Goal: Use online tool/utility: Utilize a website feature to perform a specific function

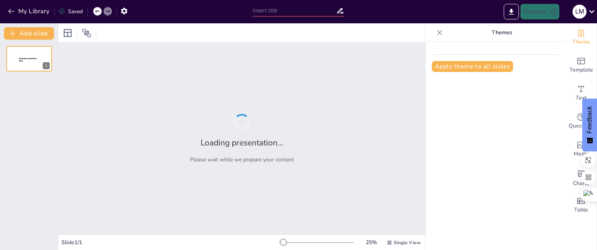
type input "Nütra Bars: A Sustainable Approach to Healthy Snacking"
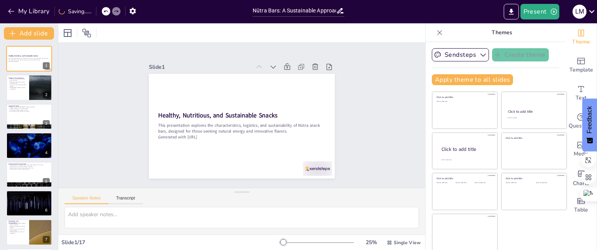
checkbox input "true"
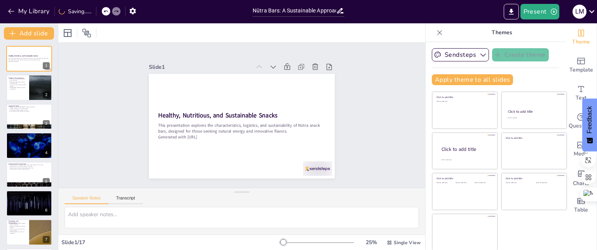
checkbox input "true"
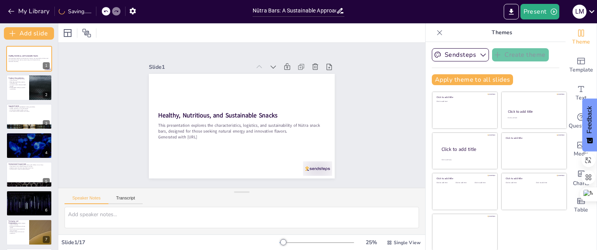
checkbox input "true"
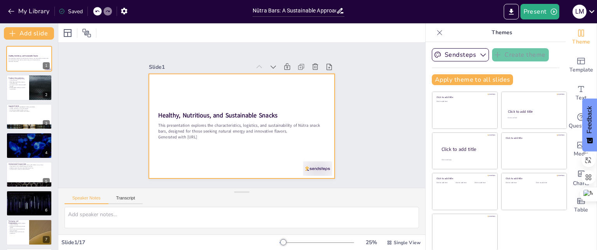
checkbox input "true"
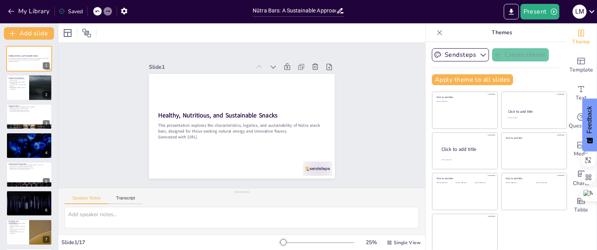
checkbox input "true"
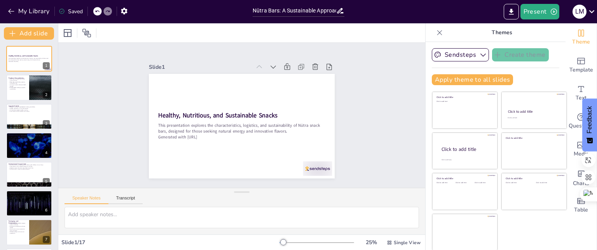
checkbox input "true"
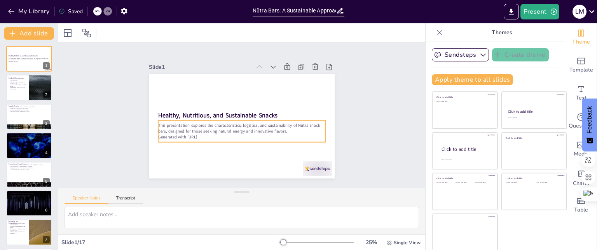
checkbox input "true"
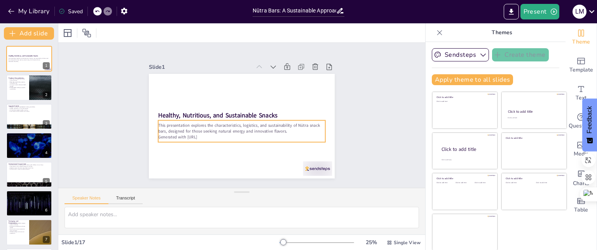
checkbox input "true"
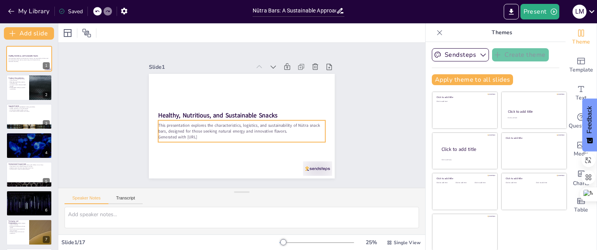
checkbox input "true"
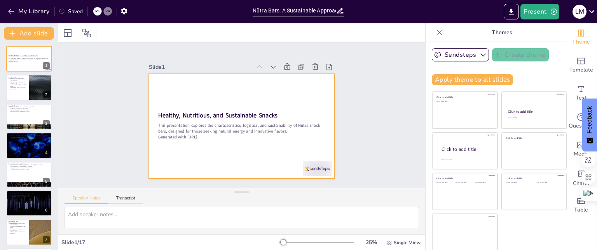
checkbox input "true"
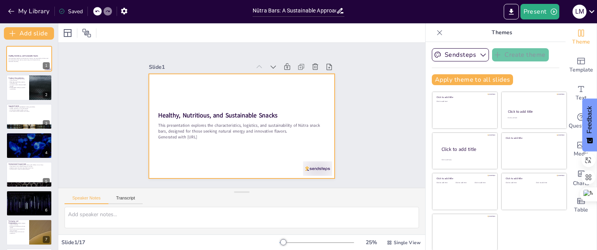
checkbox input "true"
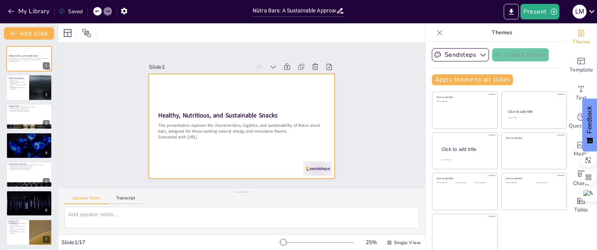
checkbox input "true"
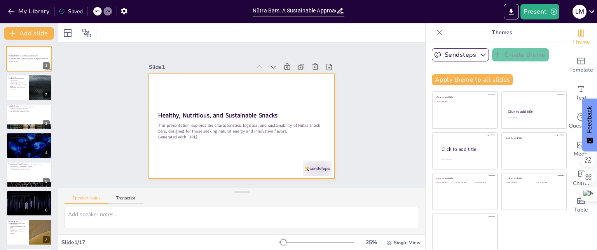
checkbox input "true"
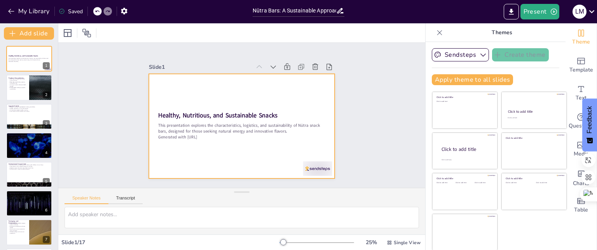
checkbox input "true"
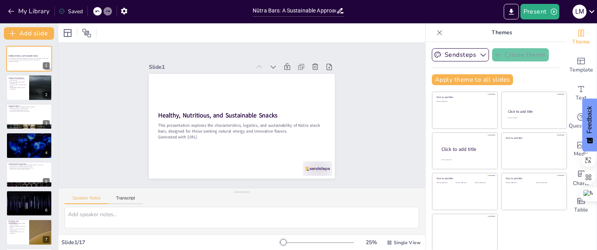
checkbox input "true"
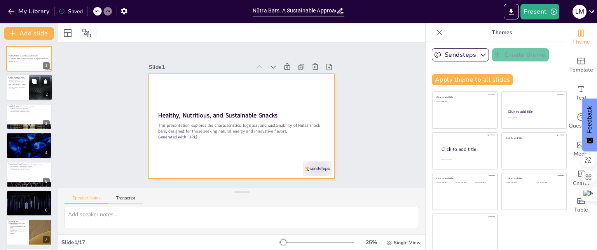
checkbox input "true"
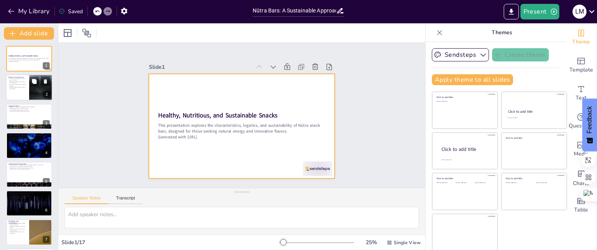
checkbox input "true"
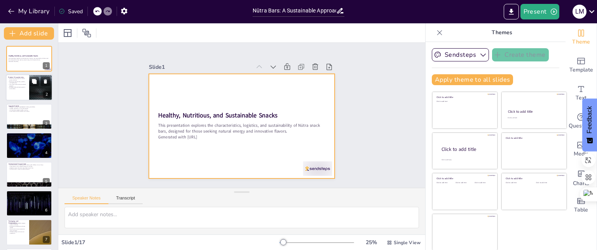
checkbox input "true"
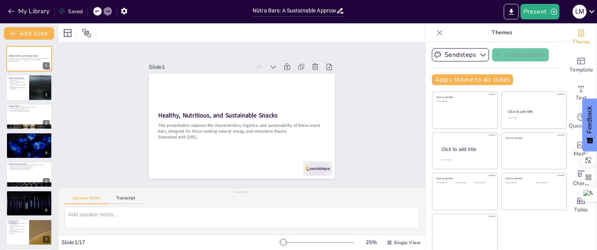
checkbox input "true"
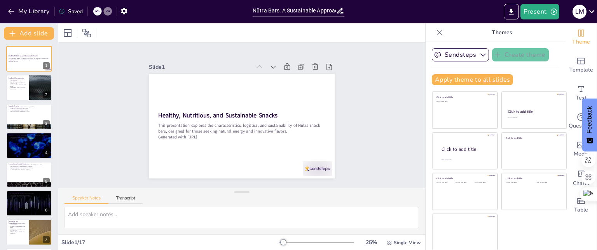
checkbox input "true"
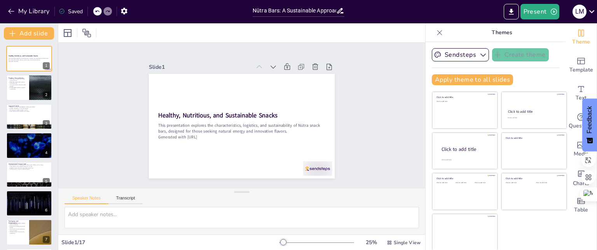
checkbox input "true"
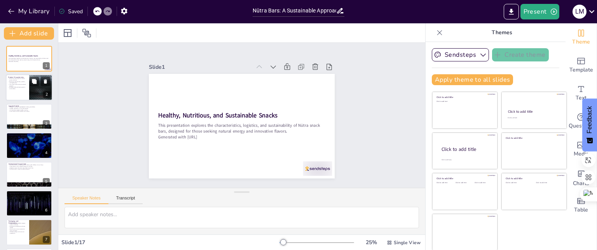
checkbox input "true"
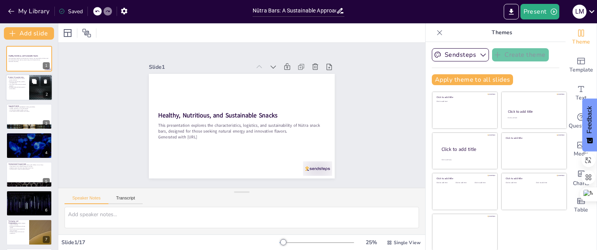
checkbox input "true"
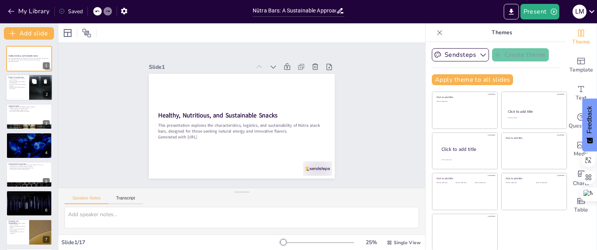
click at [19, 88] on p "Biodegradable packaging supports sustainability." at bounding box center [17, 88] width 19 height 3
type textarea "Lor ipsumdol si ametc adipis eli seddoeiusm tempor incididunt utl etdolorem ali…"
checkbox input "true"
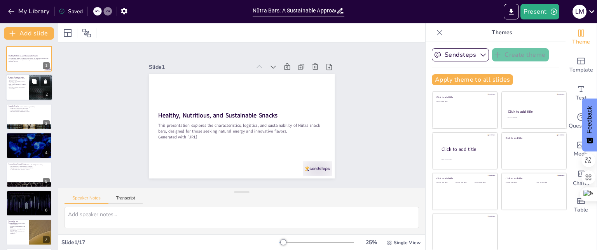
checkbox input "true"
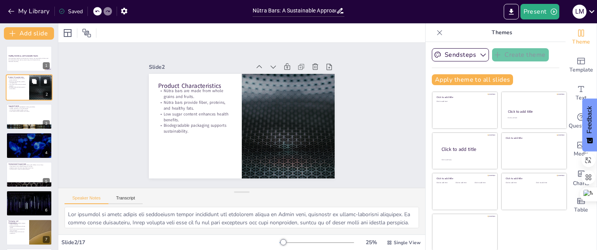
checkbox input "true"
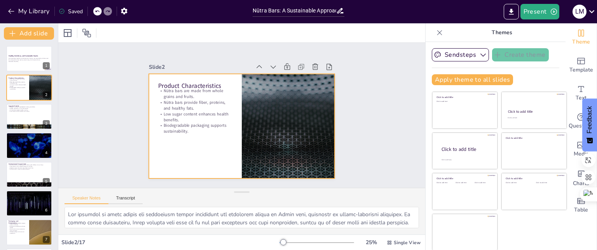
checkbox input "true"
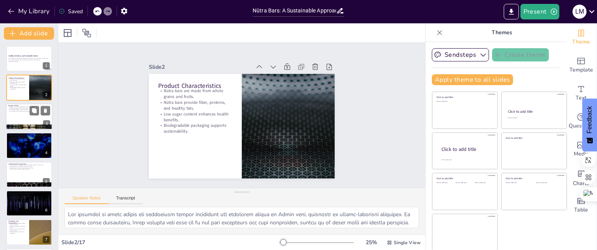
checkbox input "true"
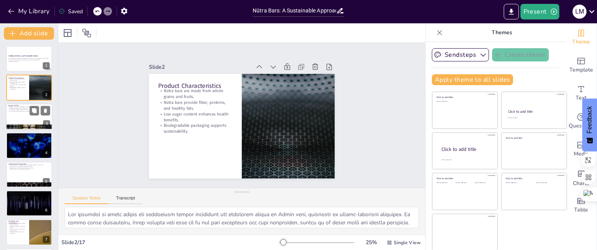
checkbox input "true"
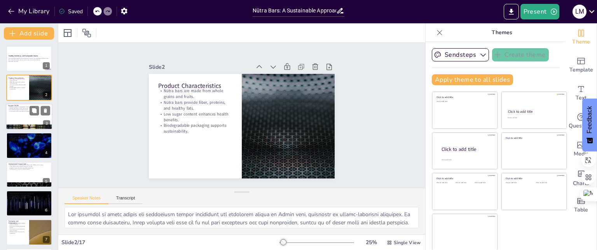
checkbox input "true"
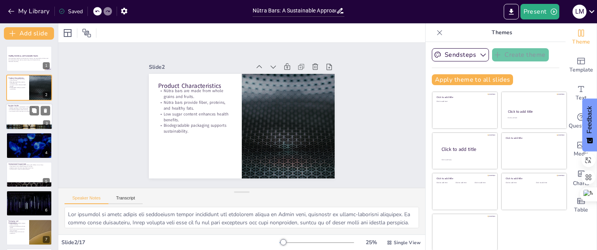
checkbox input "true"
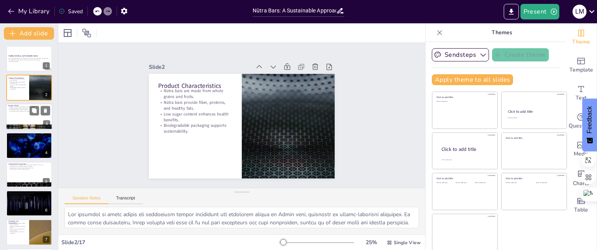
checkbox input "true"
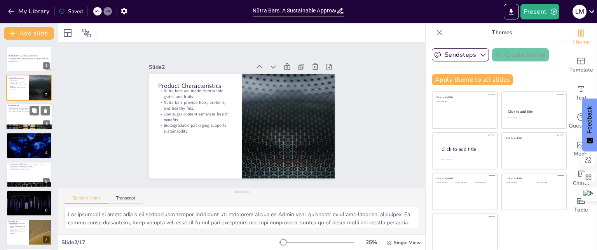
click at [17, 113] on div at bounding box center [29, 116] width 47 height 26
type textarea "Lor ipsumdolo sitametc ad eli seddoeiu te Inc Utlab etdolo mag aliquaeni admini…"
checkbox input "true"
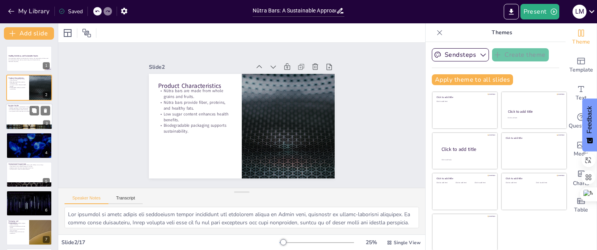
checkbox input "true"
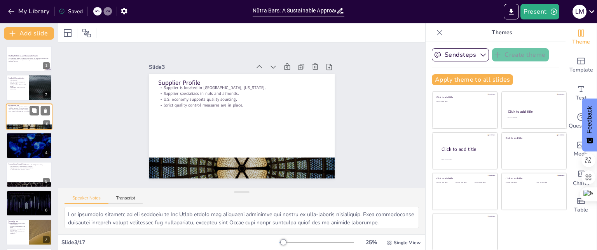
checkbox input "true"
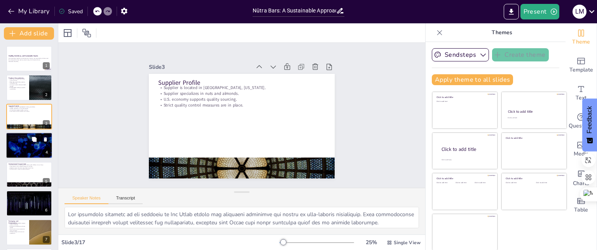
checkbox input "true"
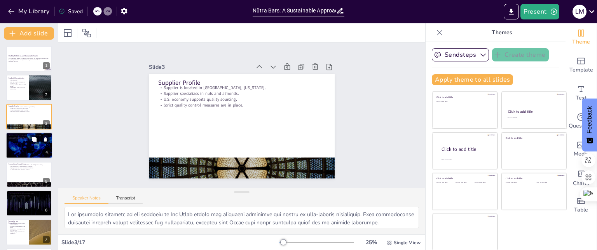
checkbox input "true"
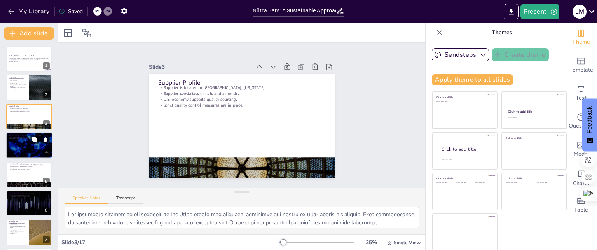
checkbox input "true"
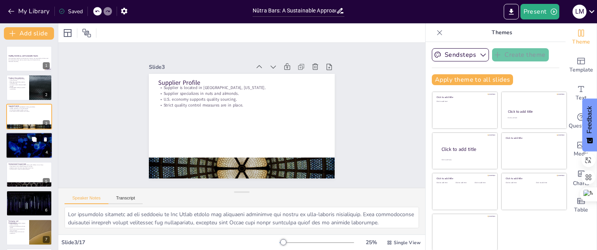
checkbox input "true"
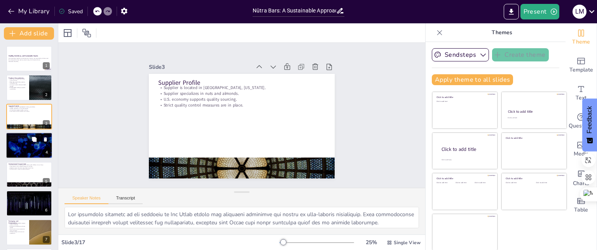
click at [21, 144] on div at bounding box center [29, 145] width 47 height 26
type textarea "Loremipsumdol sit ametcons adipisci el sed doeiusmo tempori utlaboreet dol magn…"
checkbox input "true"
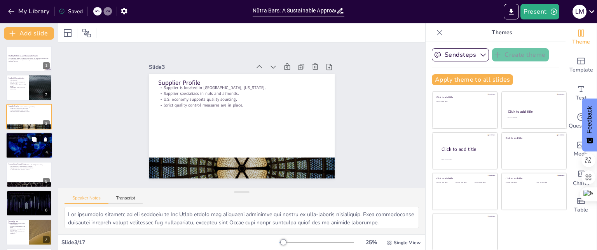
checkbox input "true"
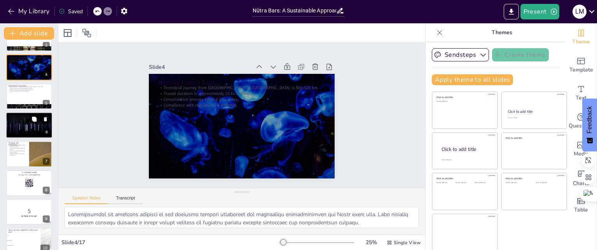
checkbox input "true"
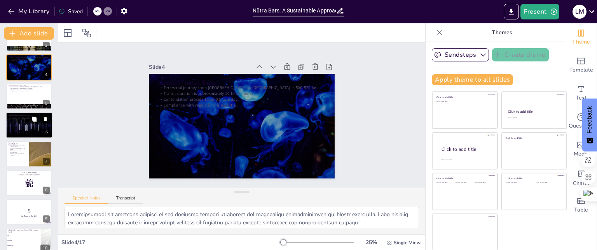
checkbox input "true"
click at [22, 127] on div at bounding box center [29, 125] width 47 height 26
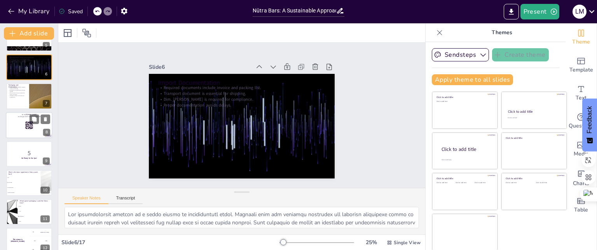
click at [22, 122] on div at bounding box center [29, 125] width 47 height 26
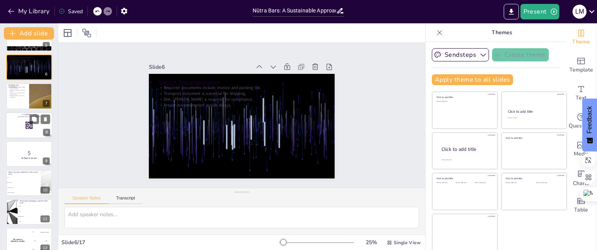
scroll to position [116, 0]
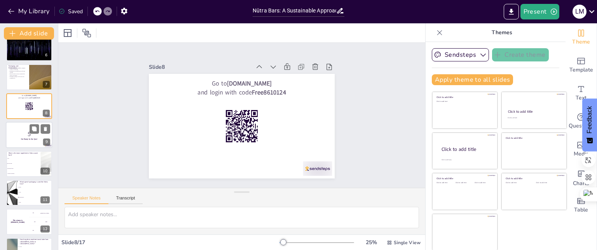
click at [21, 134] on p "5" at bounding box center [29, 134] width 42 height 9
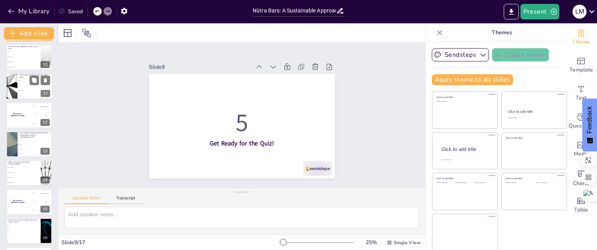
click at [20, 108] on div "The winner is [PERSON_NAME]" at bounding box center [17, 115] width 23 height 26
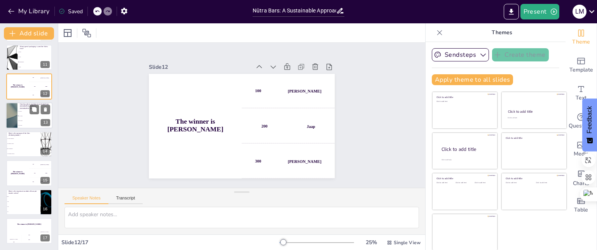
click at [20, 109] on li "5-7 days" at bounding box center [34, 111] width 35 height 5
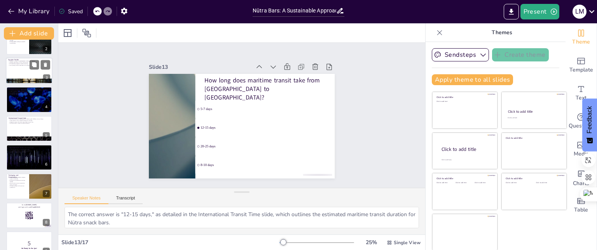
scroll to position [0, 0]
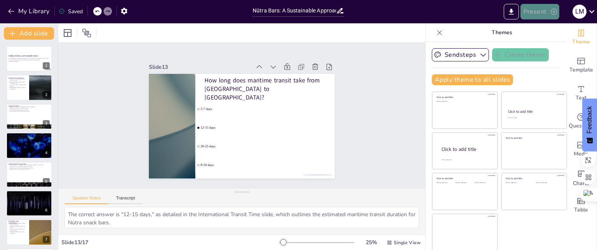
click at [537, 12] on button "Present" at bounding box center [539, 12] width 39 height 16
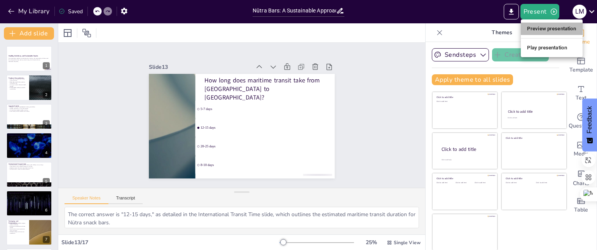
click at [546, 30] on li "Preview presentation" at bounding box center [552, 29] width 62 height 12
